Goal: Task Accomplishment & Management: Manage account settings

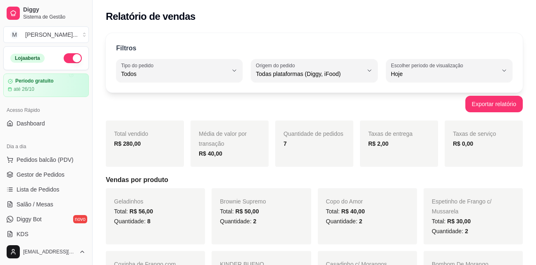
select select "ALL"
select select "0"
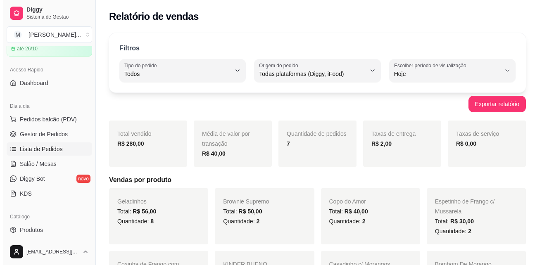
scroll to position [40, 0]
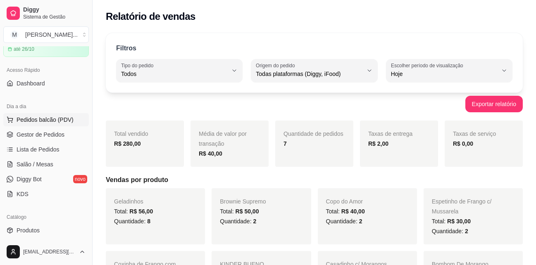
click at [67, 118] on span "Pedidos balcão (PDV)" at bounding box center [45, 120] width 57 height 8
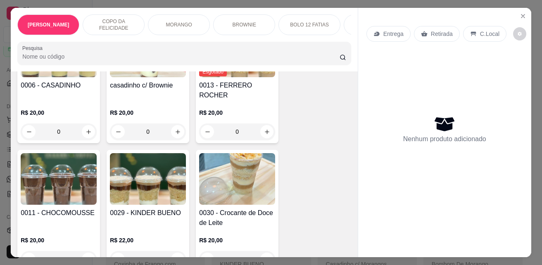
scroll to position [579, 0]
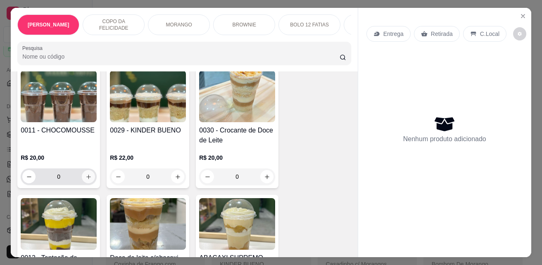
click at [86, 174] on icon "increase-product-quantity" at bounding box center [89, 177] width 6 height 6
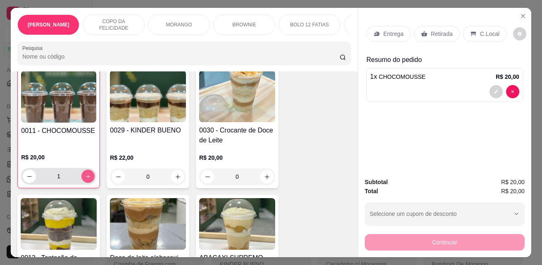
type input "1"
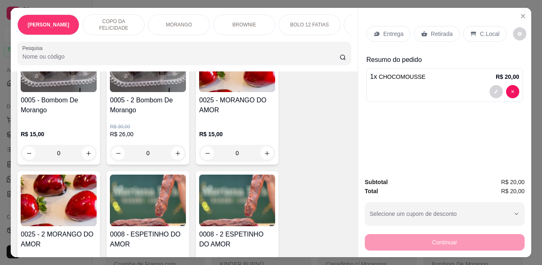
scroll to position [1075, 0]
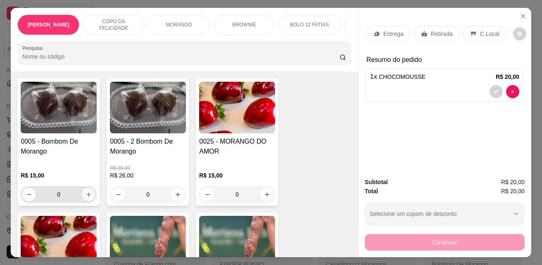
click at [90, 188] on button "increase-product-quantity" at bounding box center [88, 194] width 13 height 13
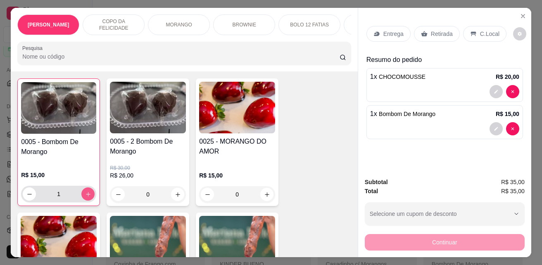
type input "1"
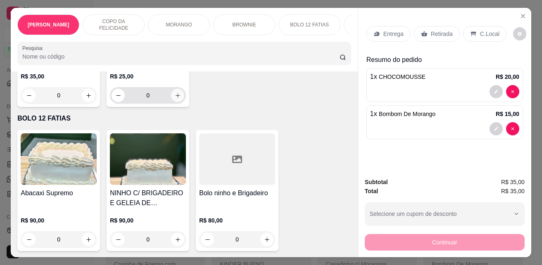
scroll to position [1489, 0]
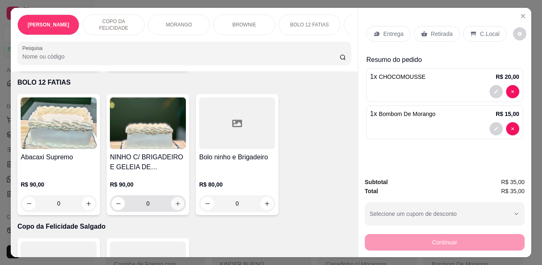
click at [172, 197] on button "increase-product-quantity" at bounding box center [177, 203] width 13 height 13
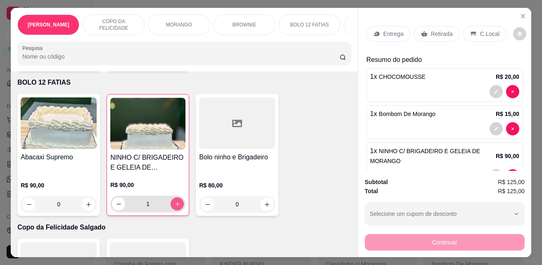
type input "1"
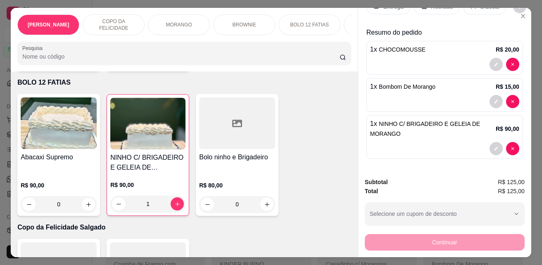
scroll to position [0, 0]
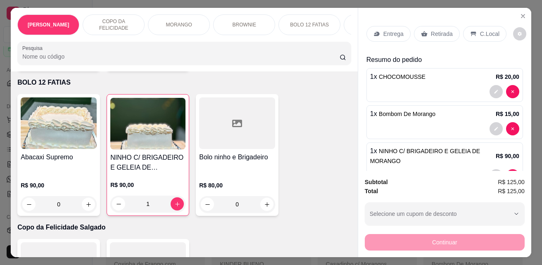
click at [431, 30] on p "Retirada" at bounding box center [442, 34] width 22 height 8
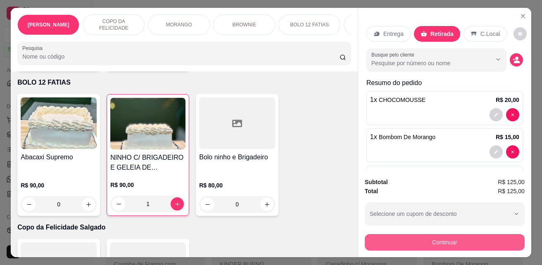
click at [402, 240] on button "Continuar" at bounding box center [445, 242] width 160 height 17
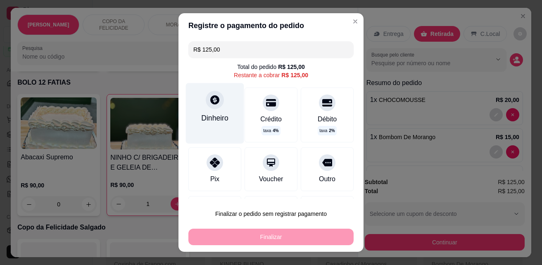
click at [218, 124] on div "Dinheiro" at bounding box center [215, 113] width 58 height 60
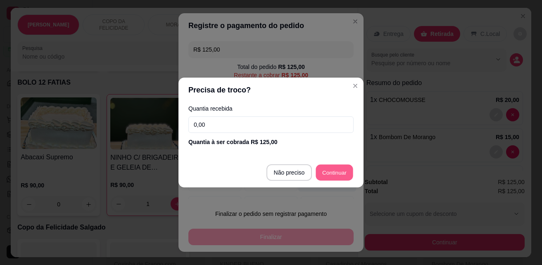
type input "R$ 0,00"
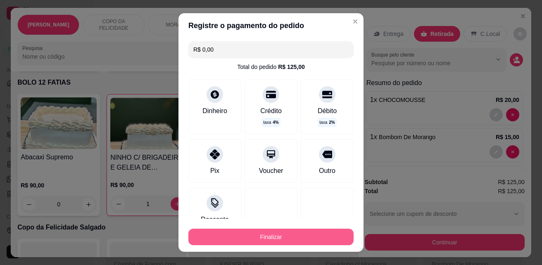
click at [252, 234] on button "Finalizar" at bounding box center [270, 237] width 165 height 17
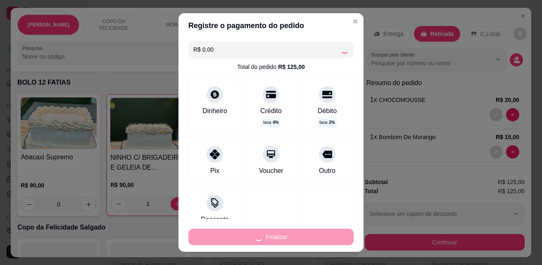
type input "0"
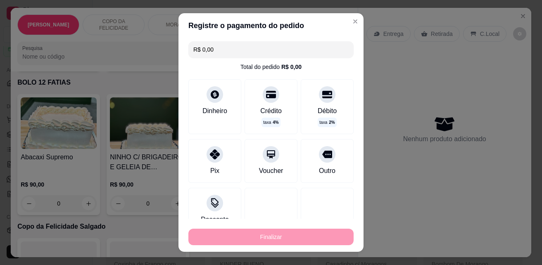
type input "-R$ 125,00"
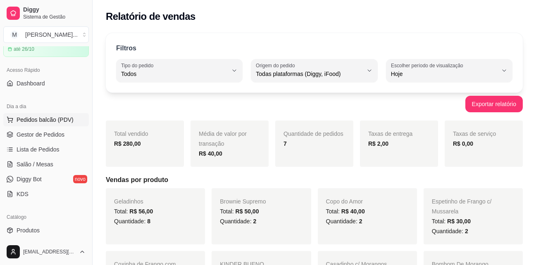
click at [48, 121] on span "Pedidos balcão (PDV)" at bounding box center [45, 120] width 57 height 8
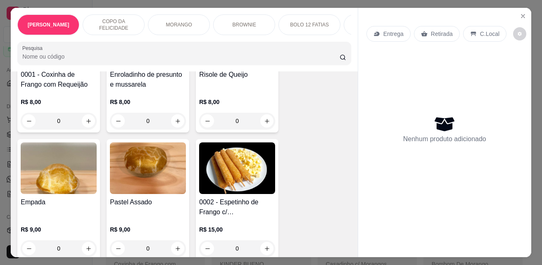
scroll to position [1778, 0]
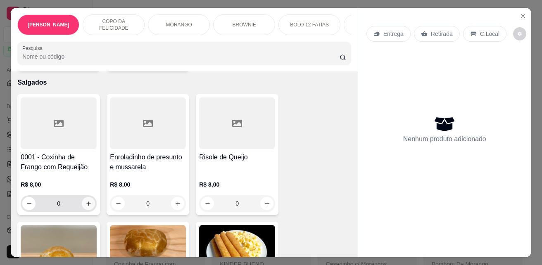
click at [90, 199] on button "increase-product-quantity" at bounding box center [88, 203] width 13 height 13
type input "1"
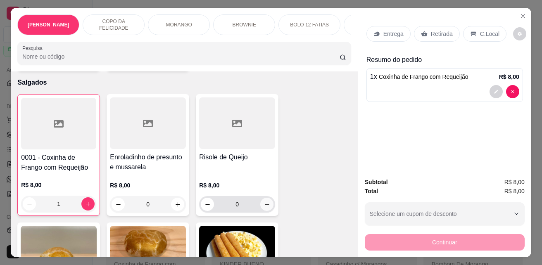
click at [266, 202] on button "increase-product-quantity" at bounding box center [266, 204] width 13 height 13
type input "1"
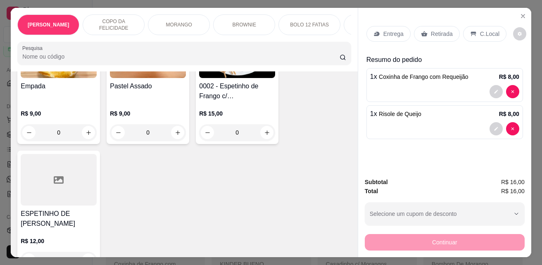
scroll to position [2026, 0]
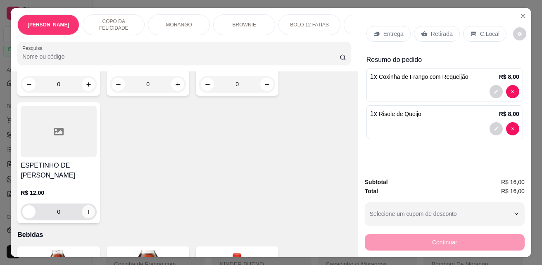
click at [86, 209] on icon "increase-product-quantity" at bounding box center [89, 212] width 6 height 6
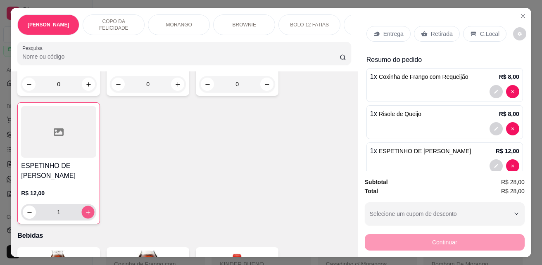
click at [85, 210] on icon "increase-product-quantity" at bounding box center [88, 213] width 6 height 6
type input "4"
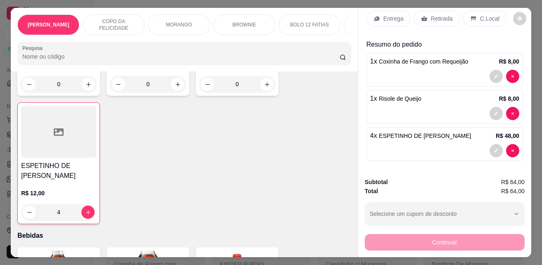
scroll to position [17, 0]
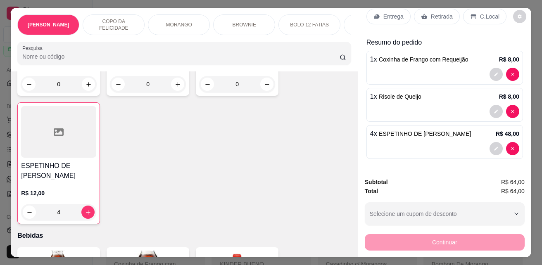
click at [430, 9] on div "Retirada" at bounding box center [437, 17] width 46 height 16
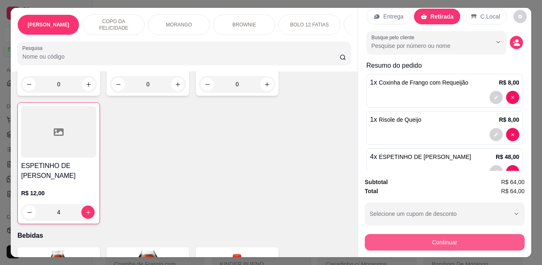
click at [431, 238] on button "Continuar" at bounding box center [445, 242] width 160 height 17
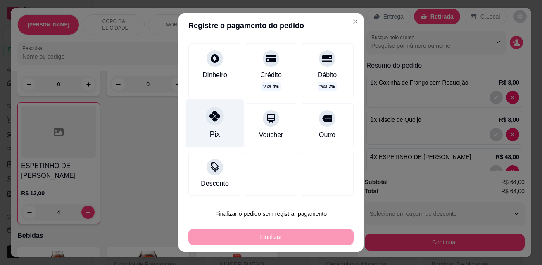
click at [215, 118] on icon at bounding box center [215, 116] width 11 height 11
type input "R$ 0,00"
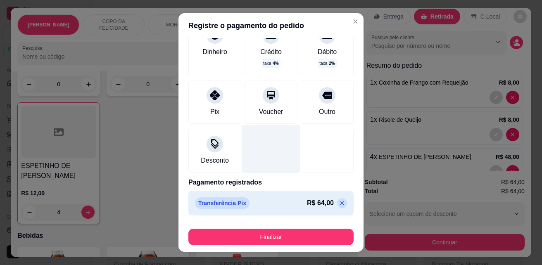
scroll to position [13, 0]
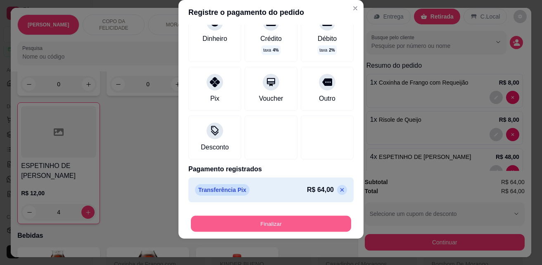
click at [270, 225] on button "Finalizar" at bounding box center [271, 224] width 160 height 16
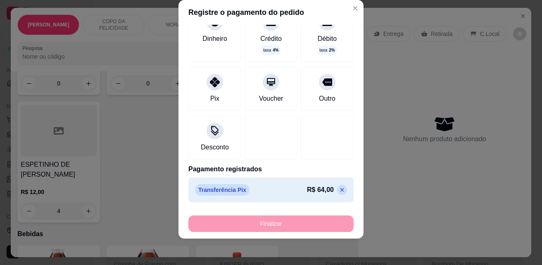
type input "0"
type input "-R$ 64,00"
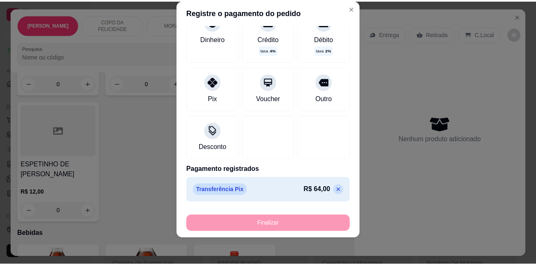
scroll to position [2025, 0]
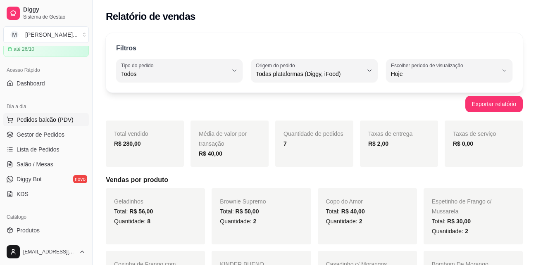
click at [26, 123] on span "Pedidos balcão (PDV)" at bounding box center [45, 120] width 57 height 8
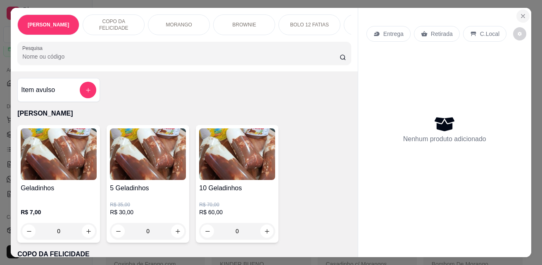
click at [520, 13] on icon "Close" at bounding box center [523, 16] width 7 height 7
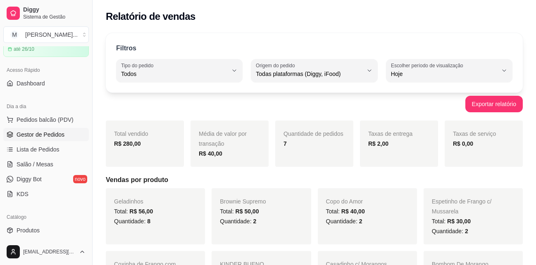
click at [51, 134] on span "Gestor de Pedidos" at bounding box center [41, 135] width 48 height 8
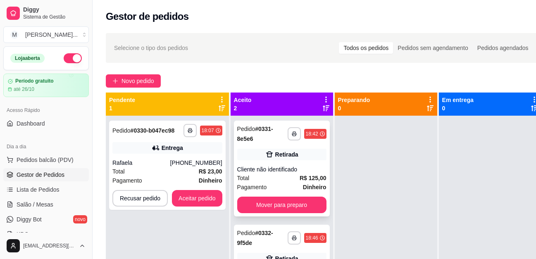
scroll to position [29, 0]
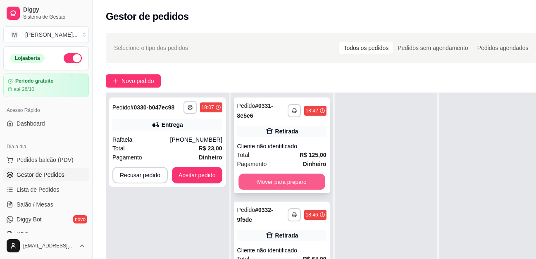
click at [272, 175] on button "Mover para preparo" at bounding box center [282, 182] width 87 height 16
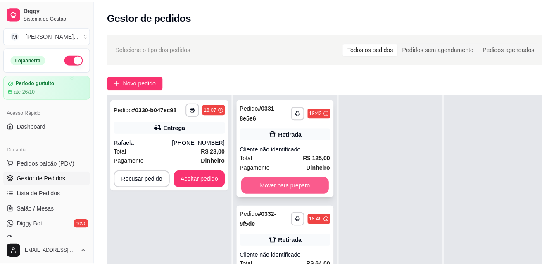
scroll to position [23, 0]
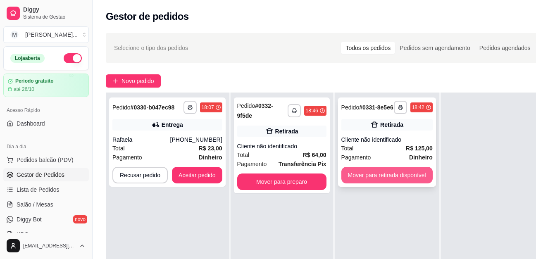
click at [396, 175] on button "Mover para retirada disponível" at bounding box center [386, 175] width 91 height 17
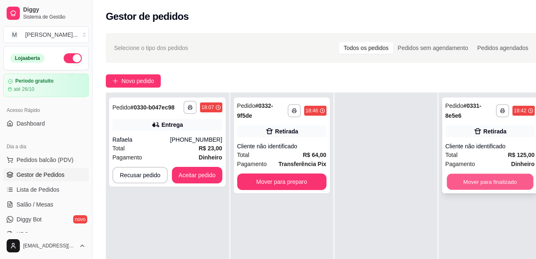
click at [484, 181] on button "Mover para finalizado" at bounding box center [490, 182] width 87 height 16
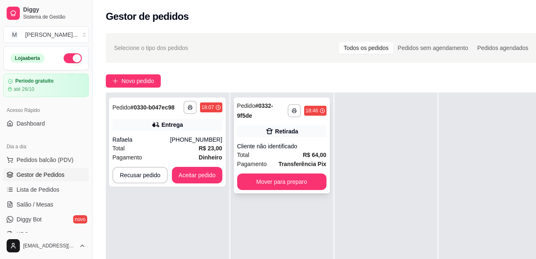
click at [271, 158] on div "Total R$ 64,00" at bounding box center [281, 154] width 89 height 9
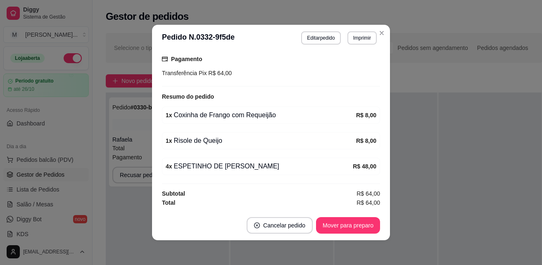
scroll to position [2, 0]
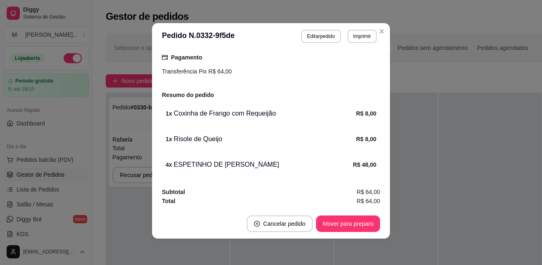
click at [268, 131] on div "1 x Risole de Queijo R$ 8,00" at bounding box center [271, 139] width 218 height 17
click at [303, 121] on div "feito há 0 minutos Horário do pedido [DATE] 18:46 Status do pedido ACEITO Entra…" at bounding box center [271, 129] width 218 height 153
click at [341, 112] on div "1 x Coxinha de Frango com Requeijão" at bounding box center [261, 114] width 191 height 10
click at [322, 114] on div "1 x Coxinha de Frango com Requeijão" at bounding box center [261, 114] width 191 height 10
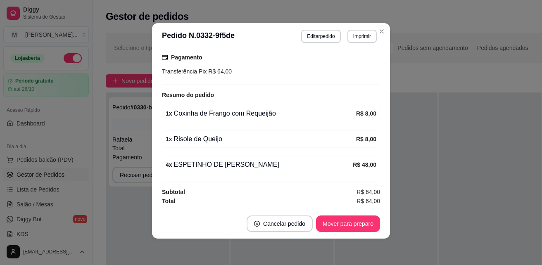
click at [362, 112] on strong "R$ 8,00" at bounding box center [366, 113] width 20 height 7
click at [340, 223] on button "Mover para preparo" at bounding box center [348, 224] width 62 height 16
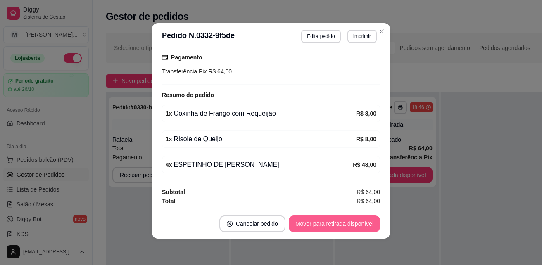
click at [349, 224] on button "Mover para retirada disponível" at bounding box center [334, 224] width 91 height 17
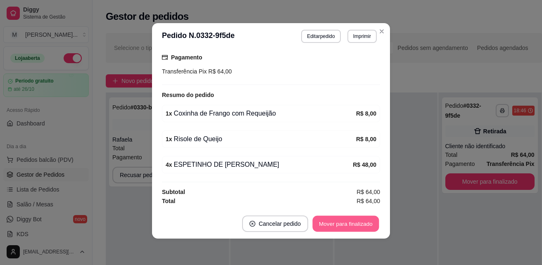
click at [349, 224] on button "Mover para finalizado" at bounding box center [346, 224] width 67 height 16
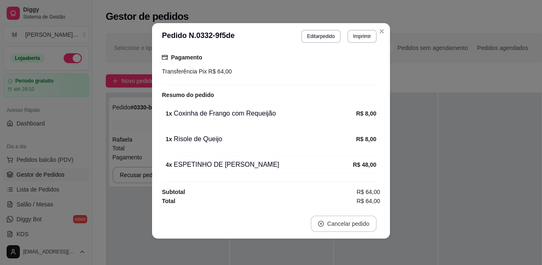
scroll to position [76, 0]
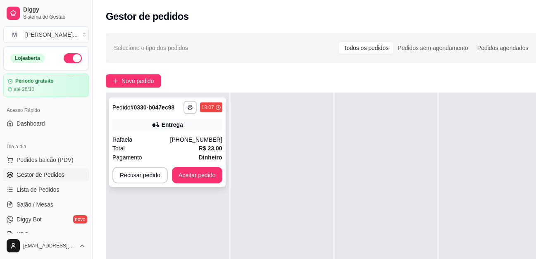
click at [189, 143] on div "[PHONE_NUMBER]" at bounding box center [196, 140] width 52 height 8
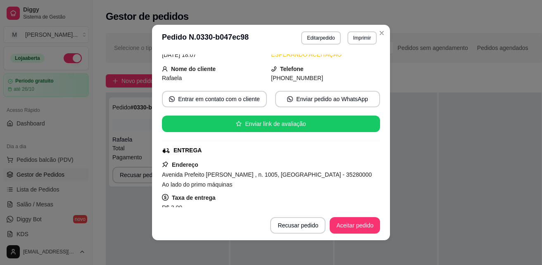
scroll to position [0, 0]
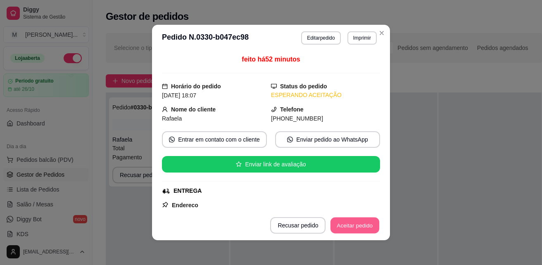
click at [363, 227] on button "Aceitar pedido" at bounding box center [355, 226] width 49 height 16
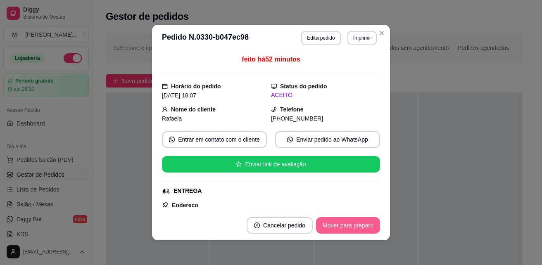
click at [353, 228] on button "Mover para preparo" at bounding box center [348, 225] width 64 height 17
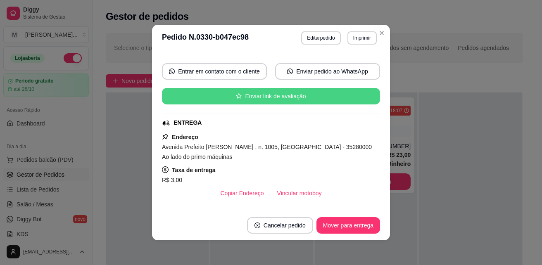
scroll to position [124, 0]
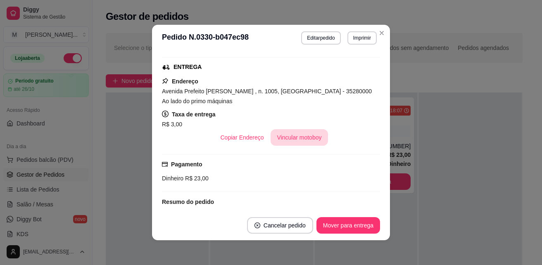
click at [271, 139] on button "Vincular motoboy" at bounding box center [300, 137] width 58 height 17
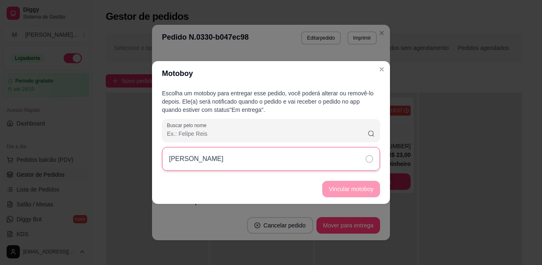
click at [370, 163] on div "[PERSON_NAME]" at bounding box center [271, 159] width 218 height 24
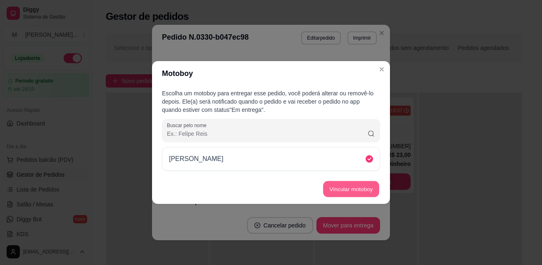
click at [370, 188] on button "Vincular motoboy" at bounding box center [351, 189] width 56 height 16
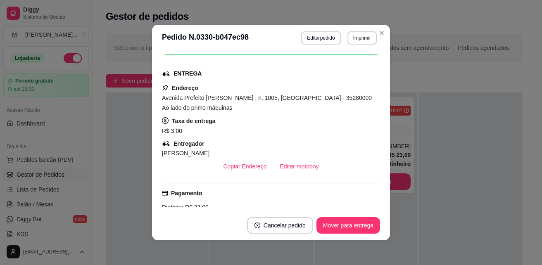
scroll to position [168, 0]
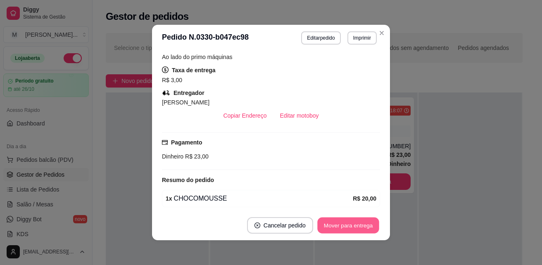
click at [342, 227] on button "Mover para entrega" at bounding box center [348, 226] width 62 height 16
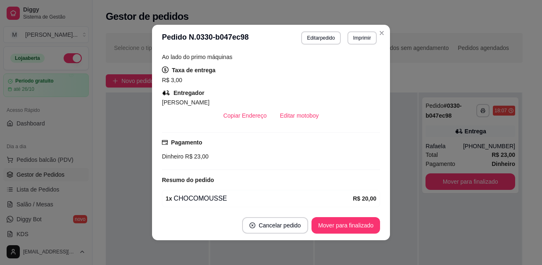
scroll to position [44, 0]
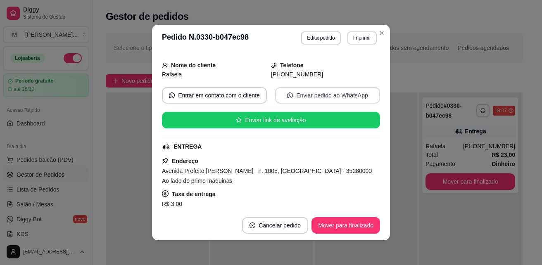
click at [324, 94] on button "Enviar pedido ao WhatsApp" at bounding box center [327, 95] width 105 height 17
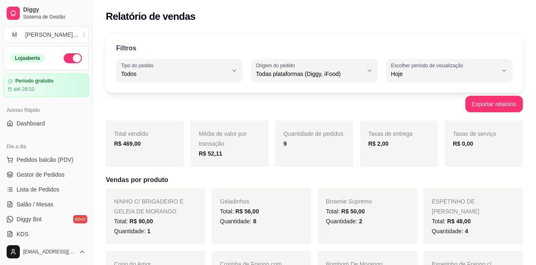
select select "ALL"
select select "0"
